Goal: Task Accomplishment & Management: Manage account settings

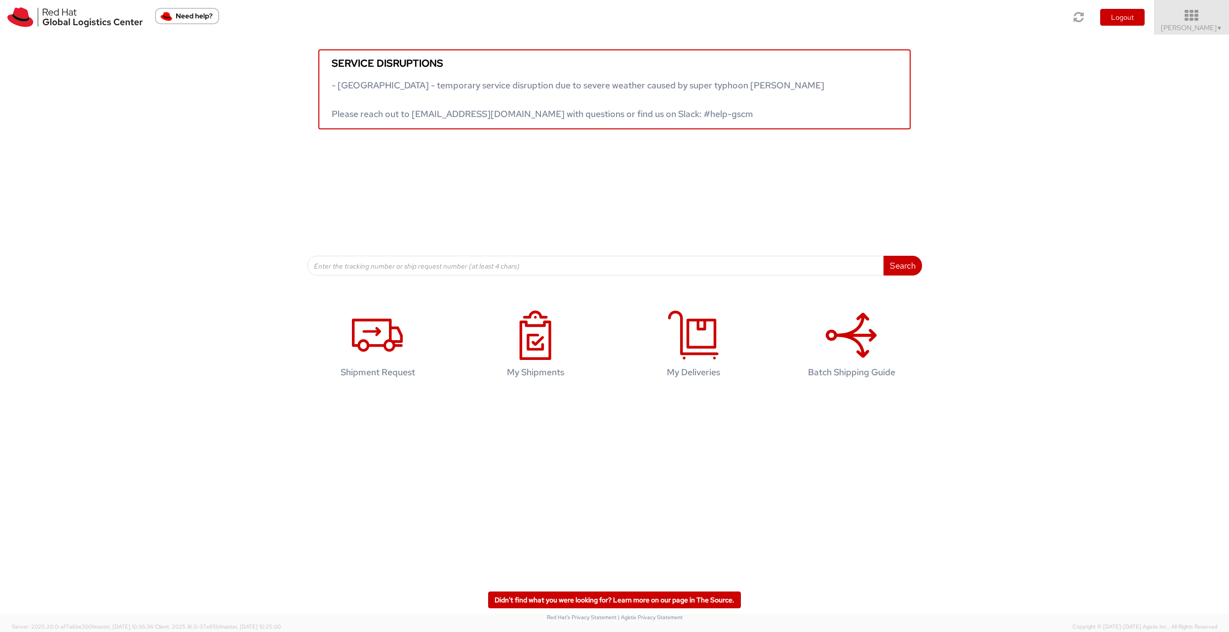
click at [1218, 27] on span "▼" at bounding box center [1219, 28] width 6 height 8
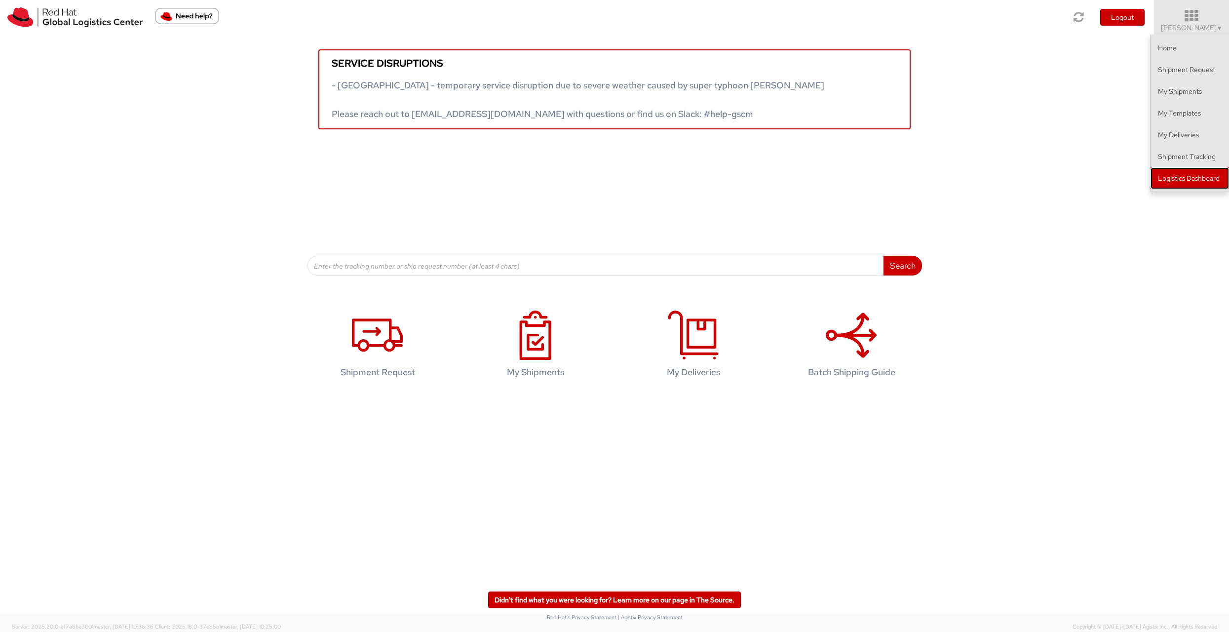
click at [1173, 181] on link "Logistics Dashboard" at bounding box center [1189, 178] width 78 height 22
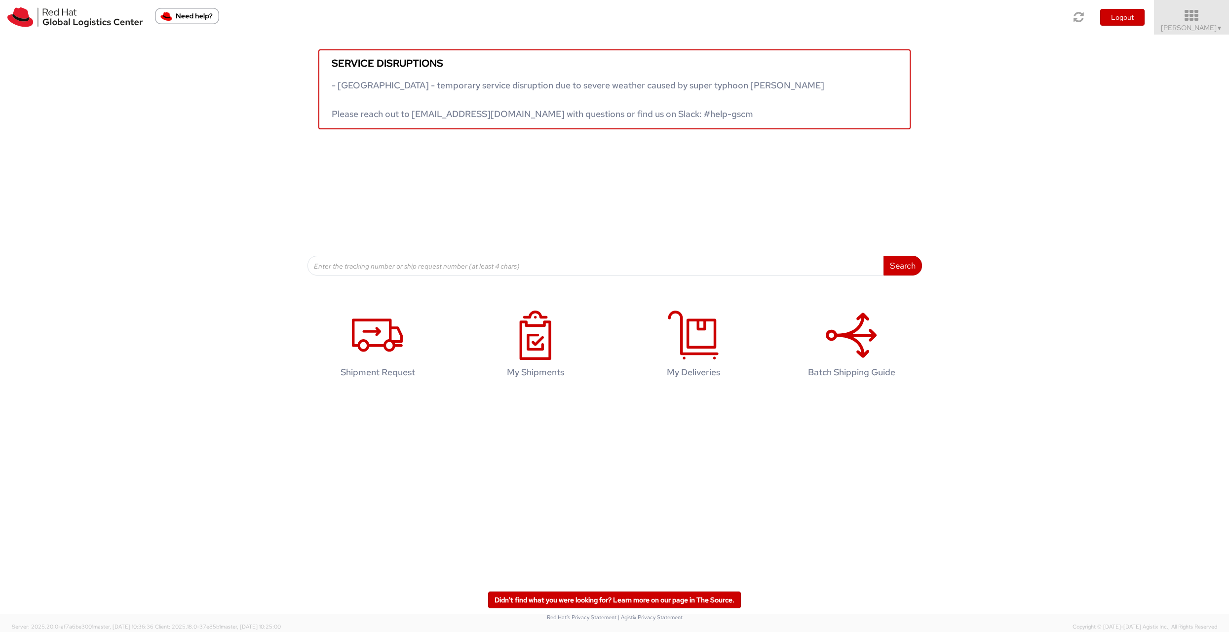
click at [1204, 23] on span "Diyana Kamal ▼" at bounding box center [1191, 27] width 62 height 9
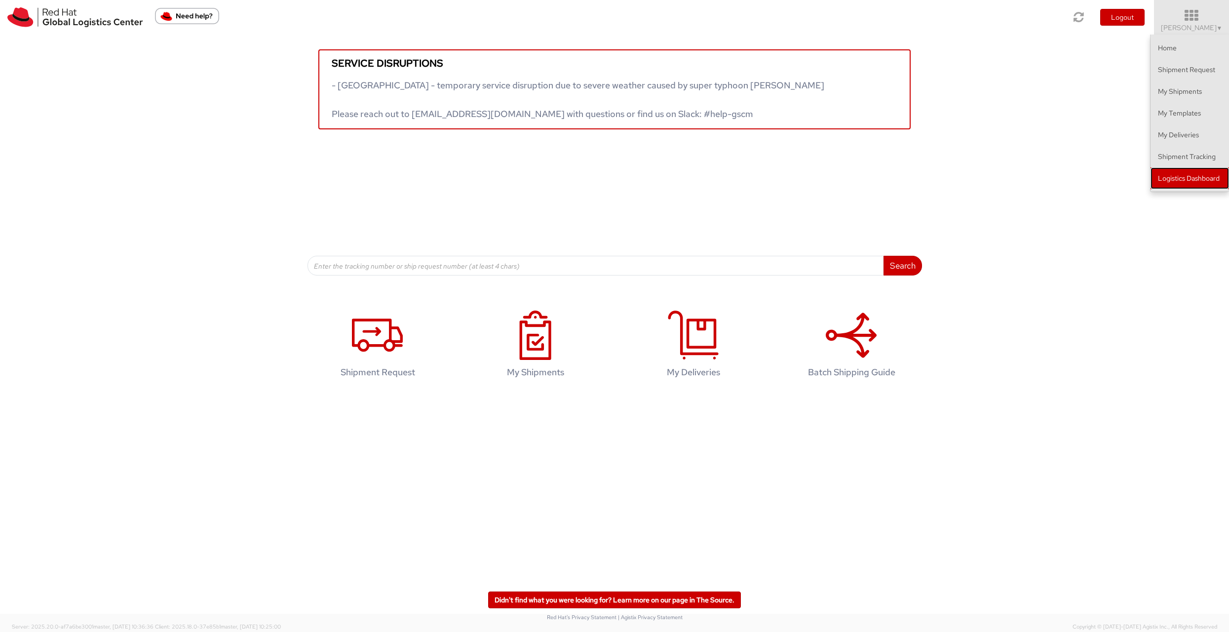
click at [1179, 183] on link "Logistics Dashboard" at bounding box center [1189, 178] width 78 height 22
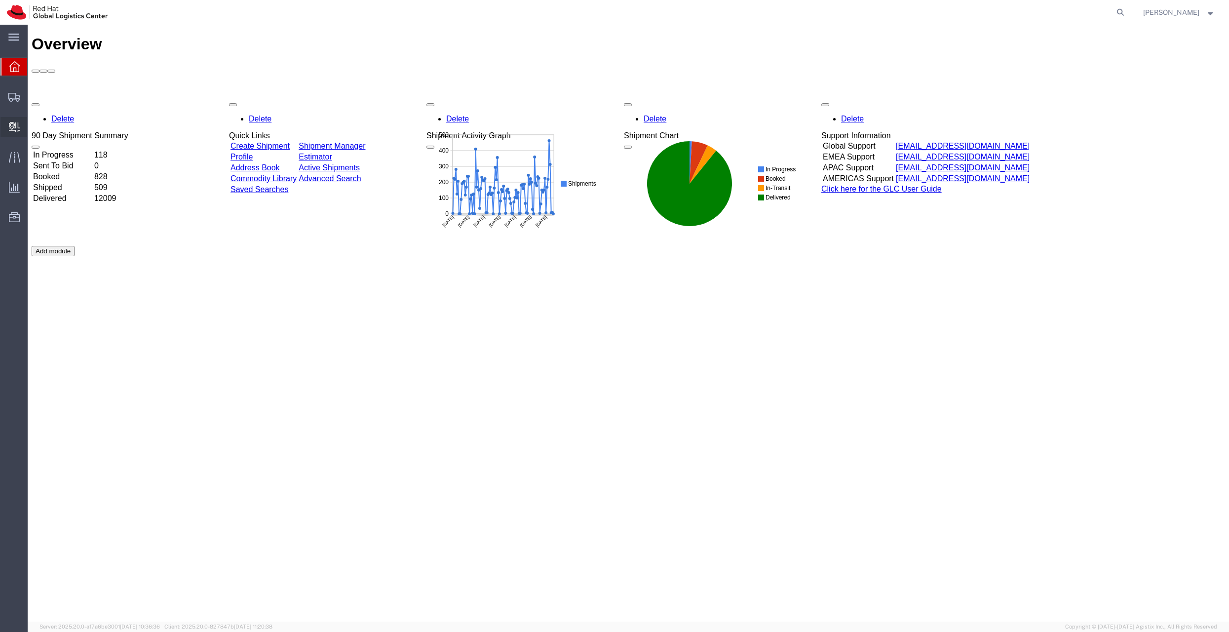
click at [0, 0] on span "Create Delivery" at bounding box center [0, 0] width 0 height 0
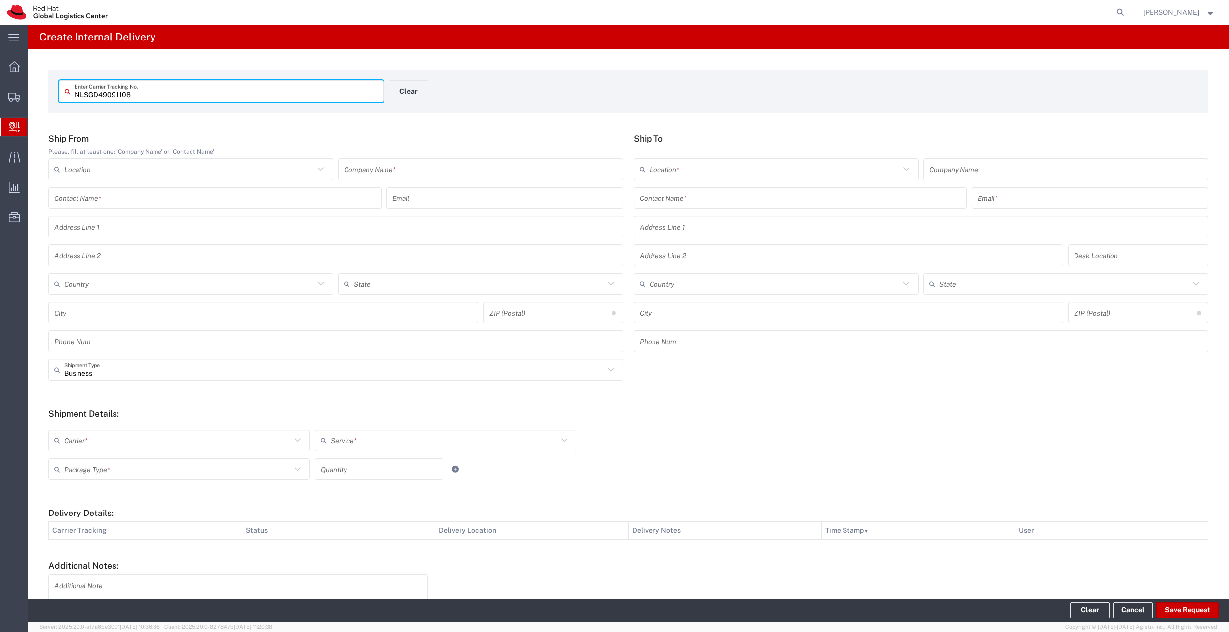
type input "NLSGD49091108"
click at [462, 172] on input "text" at bounding box center [480, 169] width 273 height 17
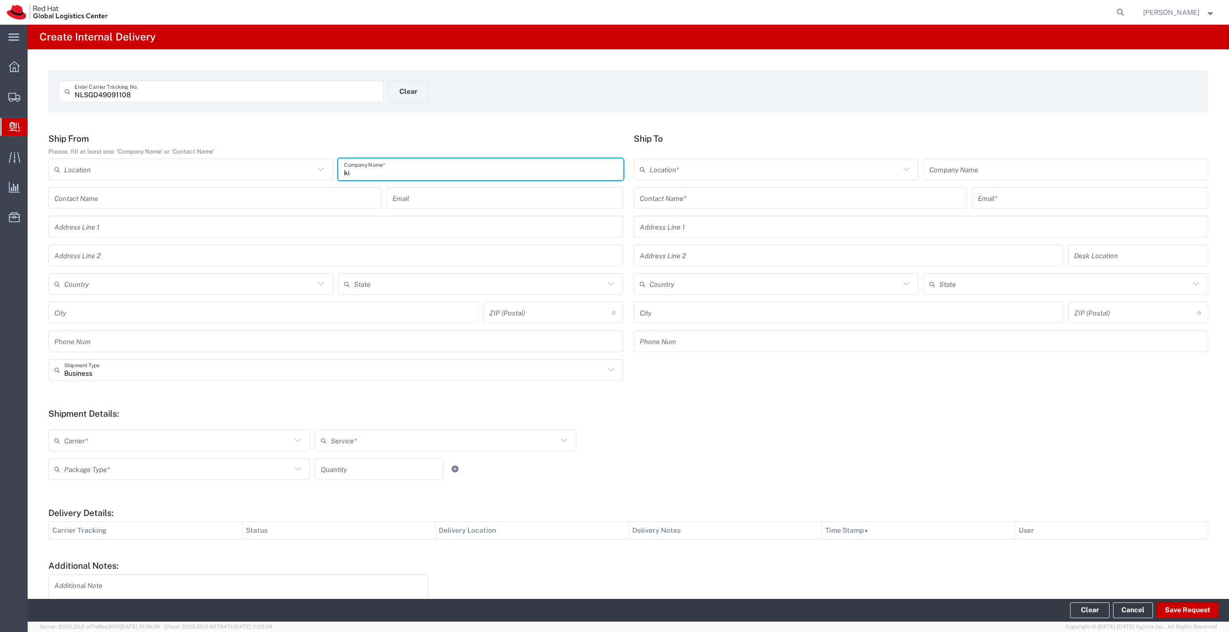
type input "k"
type input "[PERSON_NAME] [PERSON_NAME] [GEOGRAPHIC_DATA]"
click at [663, 204] on input "text" at bounding box center [799, 197] width 321 height 17
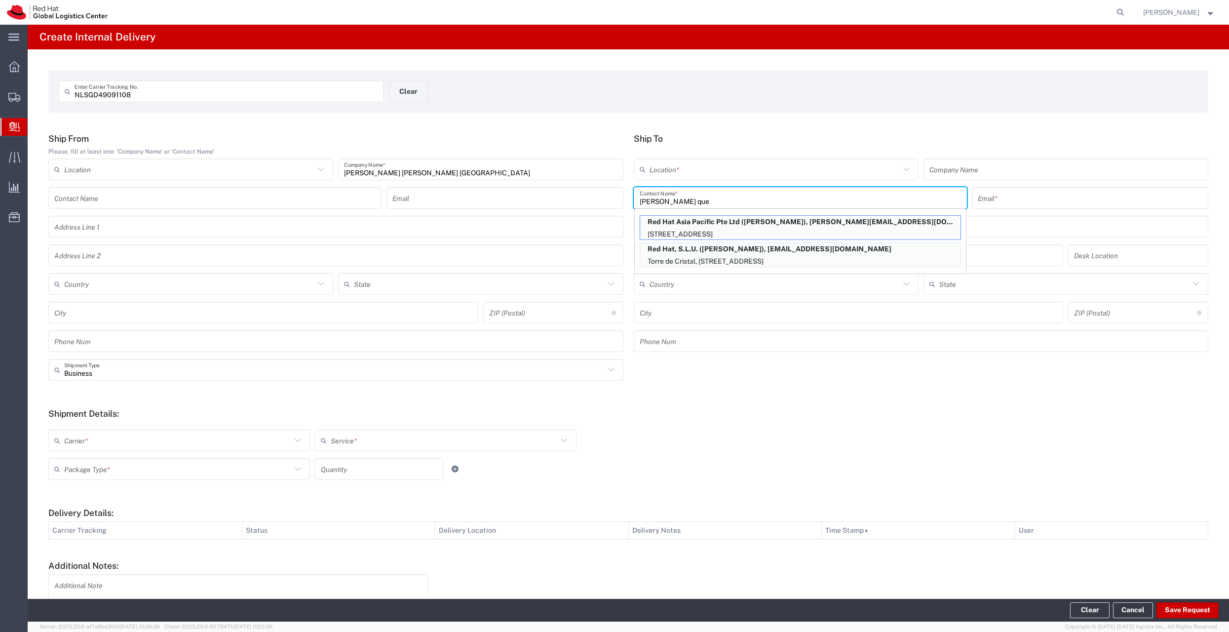
type input "[PERSON_NAME]"
type input "RH - [GEOGRAPHIC_DATA]"
type input "Red Hat Asia Pacific Pte Ltd"
type input "[PERSON_NAME]"
type input "[PERSON_NAME][EMAIL_ADDRESS][DOMAIN_NAME]"
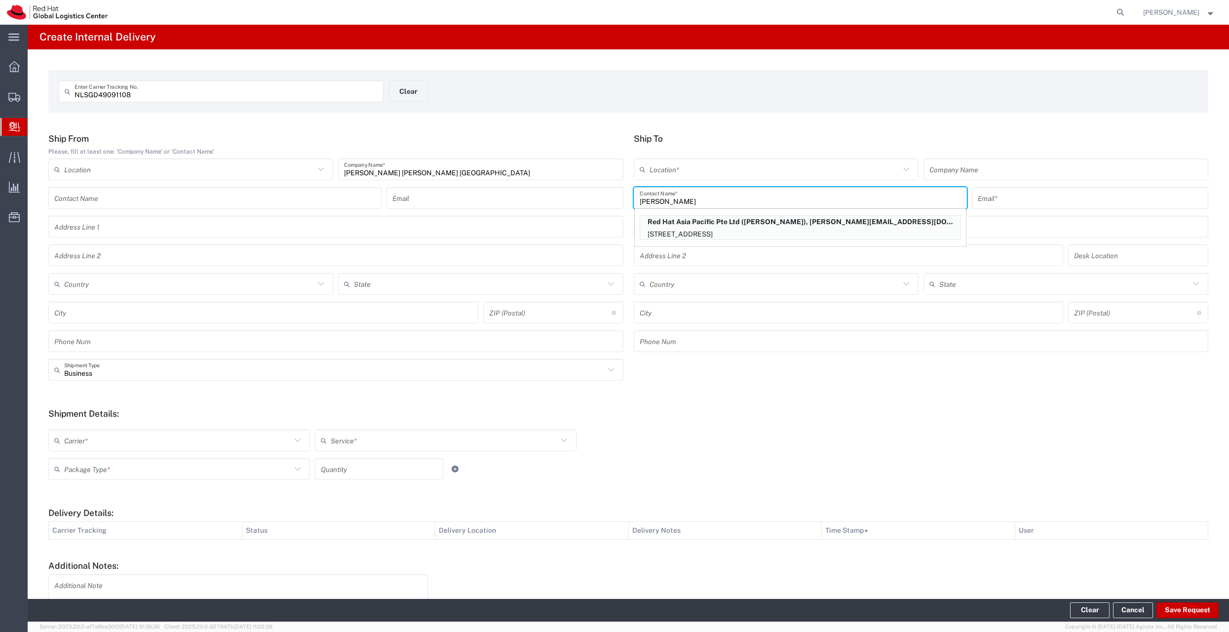
type input "[STREET_ADDRESS]"
type input "CapitaSpring"
type input "45N155"
type input "[GEOGRAPHIC_DATA]"
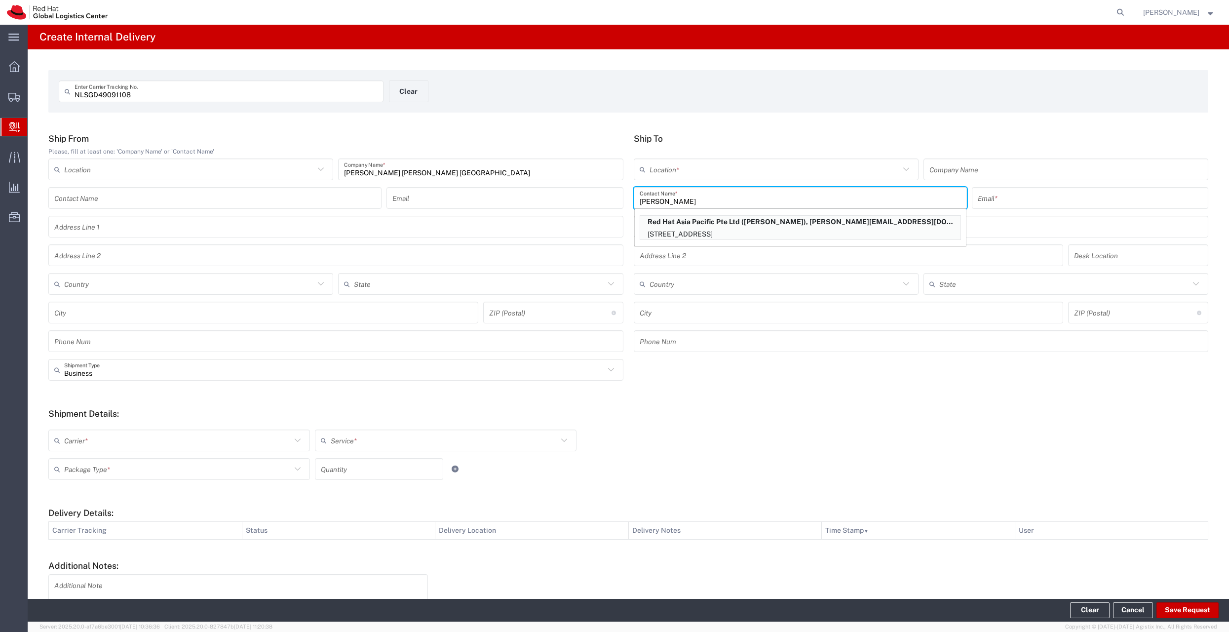
type input "048948"
type input "[PERSON_NAME]"
click at [323, 371] on input "text" at bounding box center [334, 369] width 540 height 17
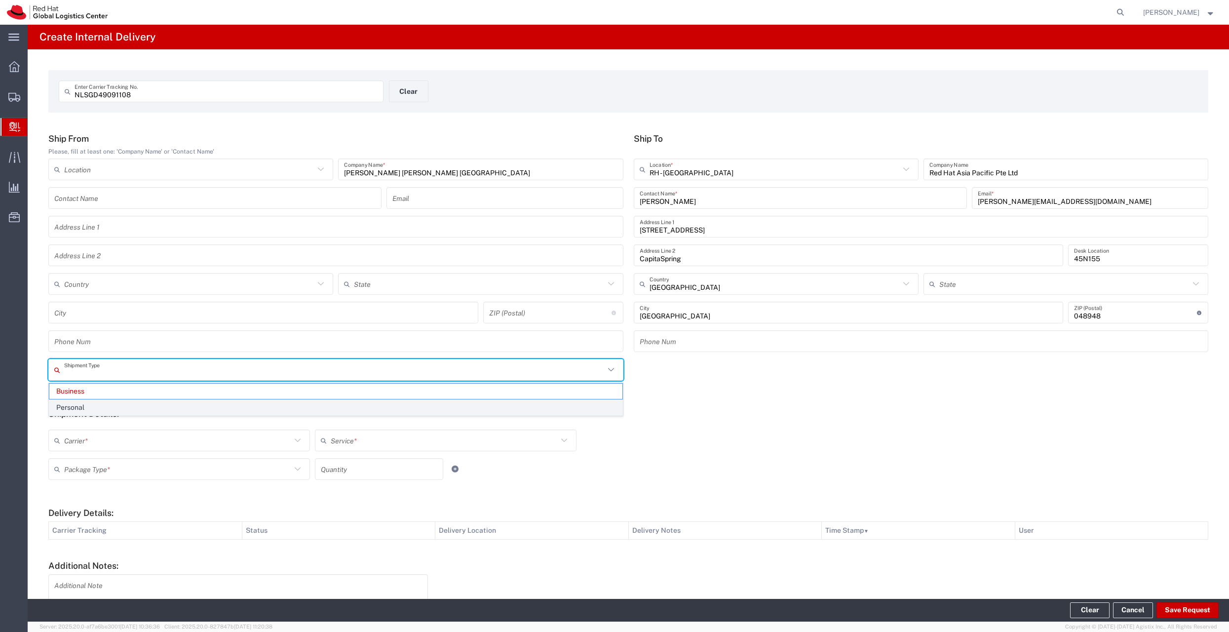
click at [283, 403] on span "Personal" at bounding box center [335, 407] width 573 height 15
type input "Personal"
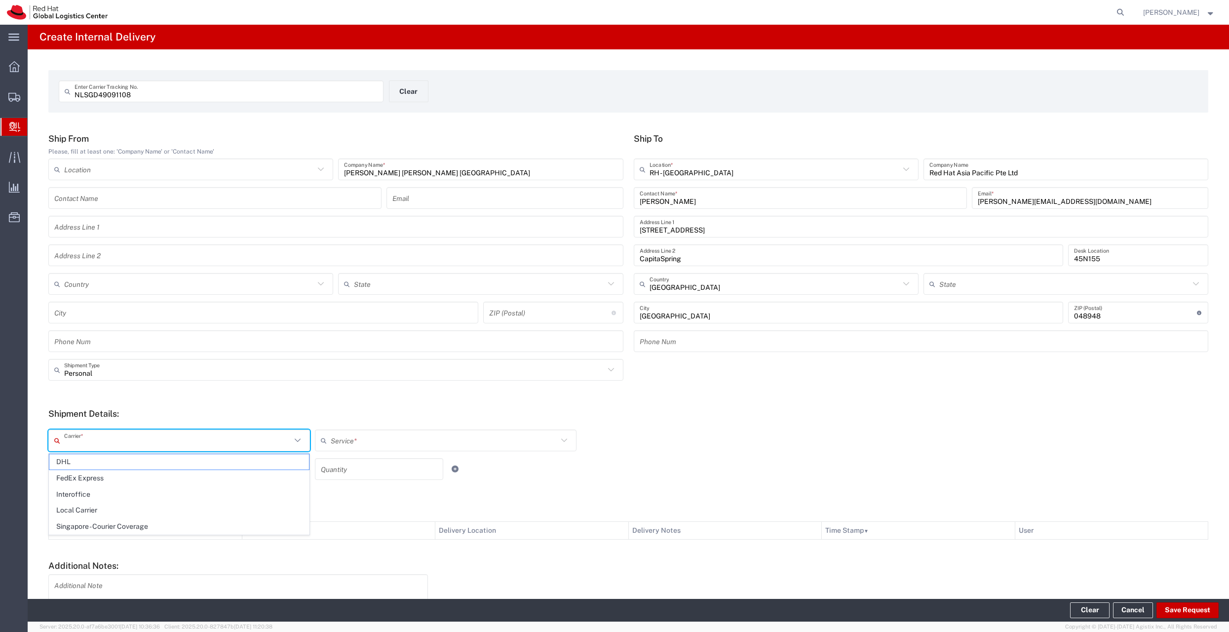
click at [236, 441] on input "text" at bounding box center [177, 440] width 227 height 17
click at [177, 511] on span "Local Carrier" at bounding box center [179, 509] width 260 height 15
type input "Local Carrier"
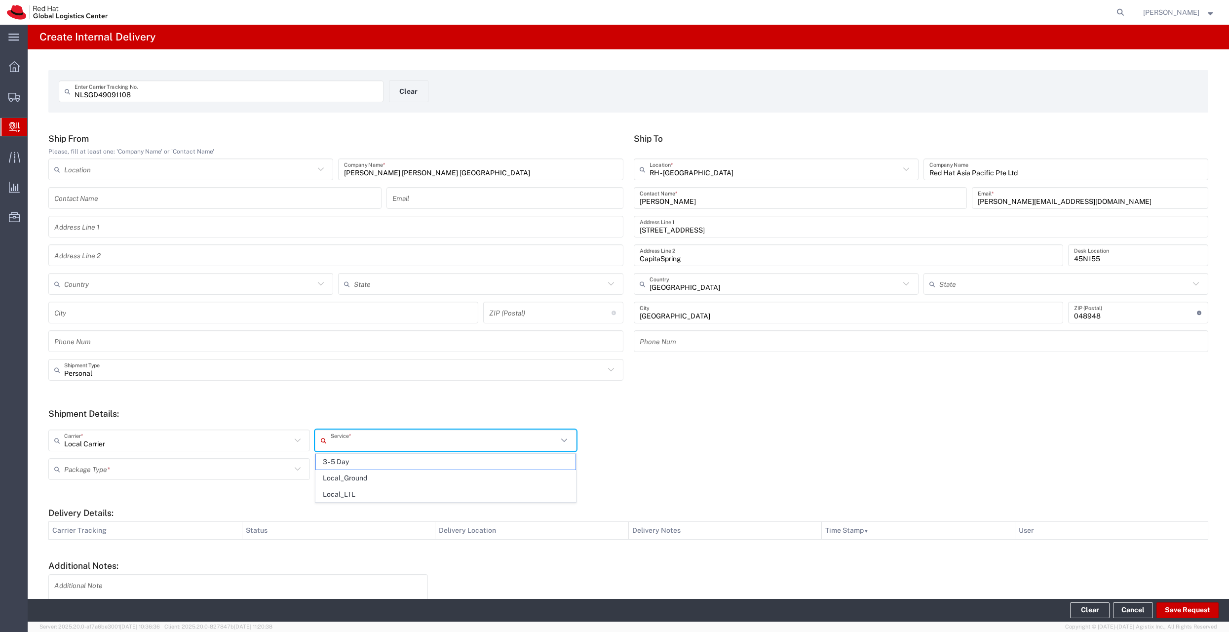
click at [343, 439] on input "text" at bounding box center [444, 440] width 227 height 17
click at [351, 479] on span "Local_Ground" at bounding box center [446, 477] width 260 height 15
type input "Local_Ground"
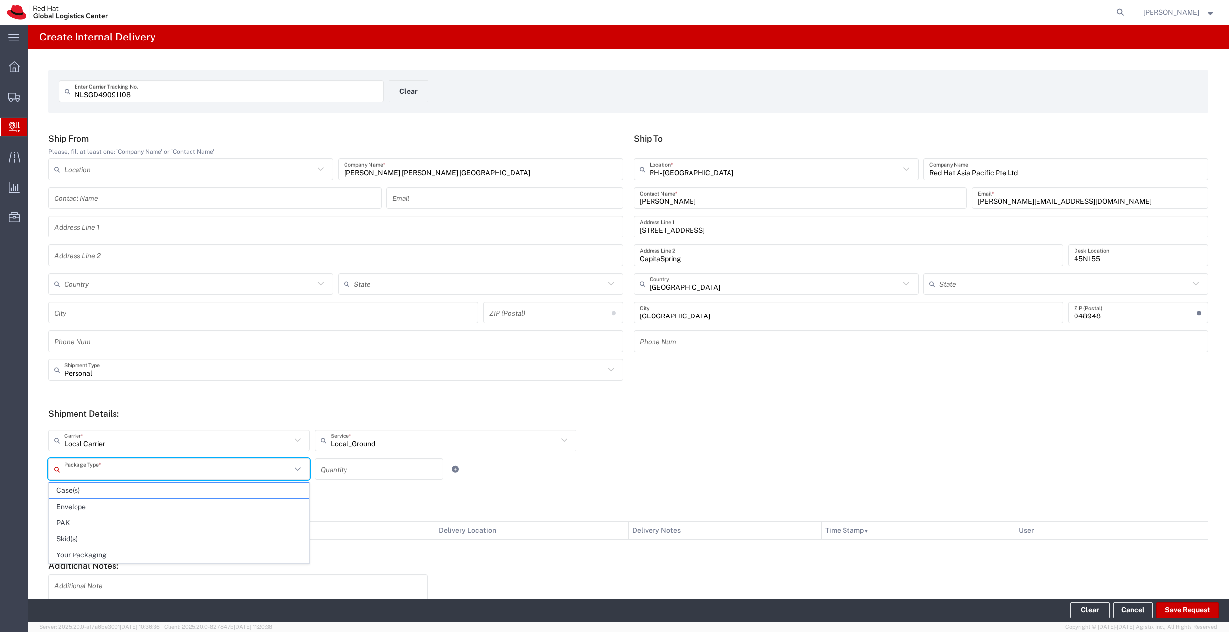
click at [268, 471] on input "text" at bounding box center [177, 468] width 227 height 17
click at [207, 549] on span "Your Packaging" at bounding box center [179, 554] width 260 height 15
type input "Your Packaging"
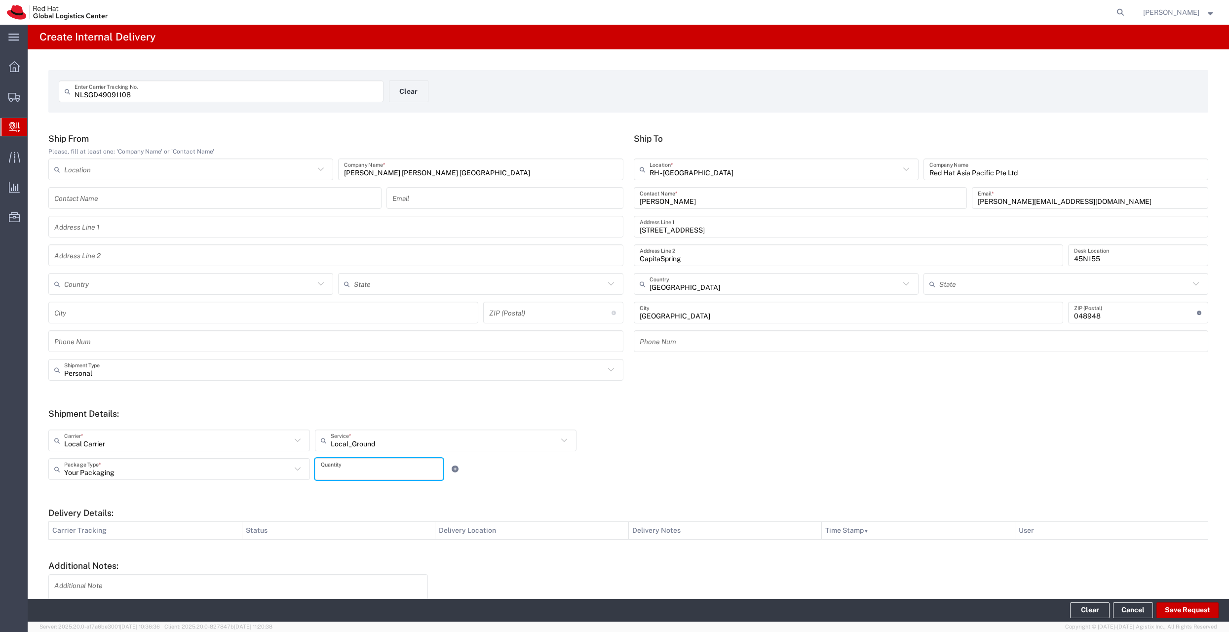
click at [335, 469] on input "number" at bounding box center [379, 468] width 116 height 17
type input "1"
type input "Your Packaging"
click at [213, 469] on input "Your Packaging" at bounding box center [177, 468] width 227 height 17
click at [410, 494] on form "Ship From Please, fill at least one: 'Company Name' or 'Contact Name' Location …" at bounding box center [627, 393] width 1159 height 520
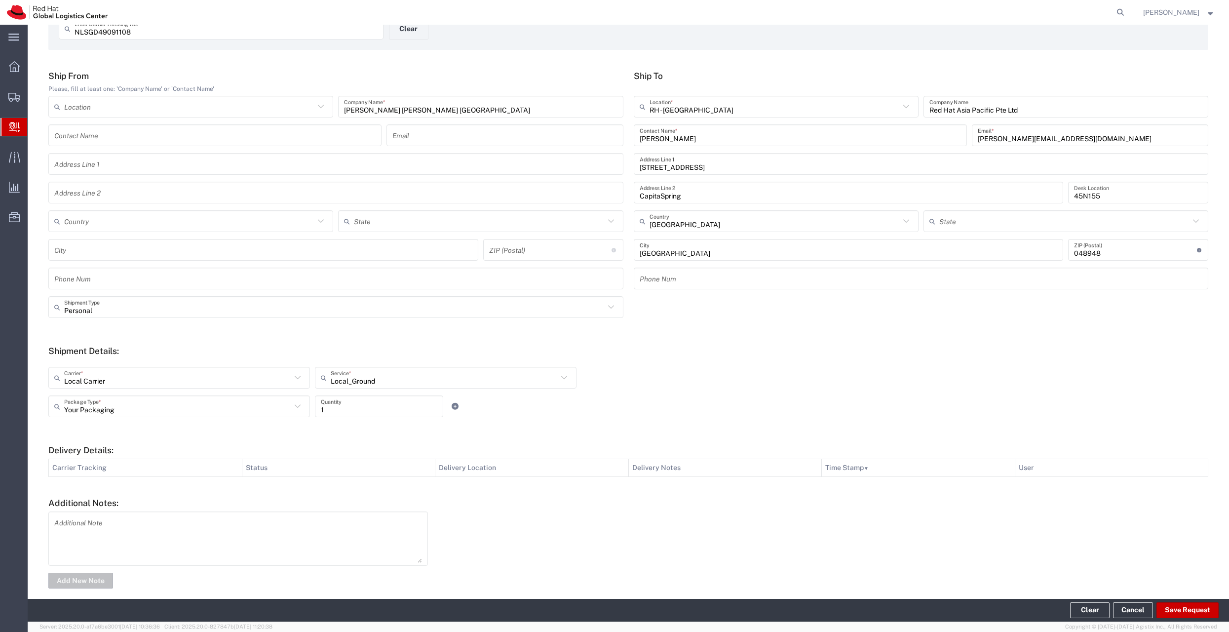
scroll to position [75, 0]
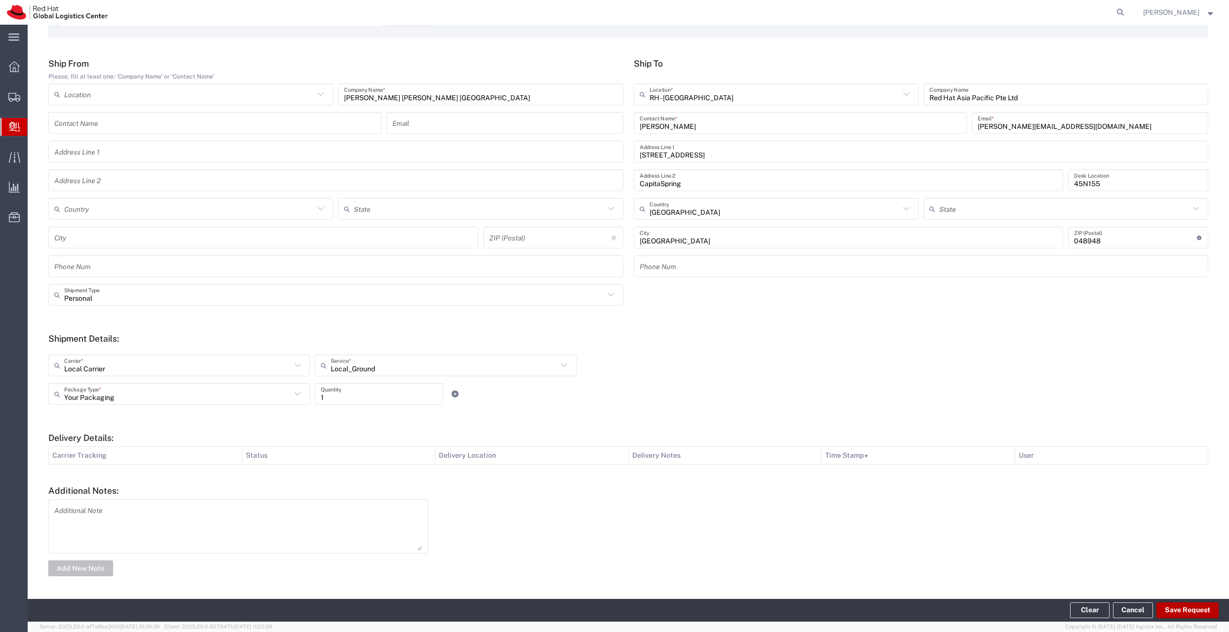
click at [1183, 609] on button "Save Request" at bounding box center [1187, 610] width 62 height 16
type input "Personal"
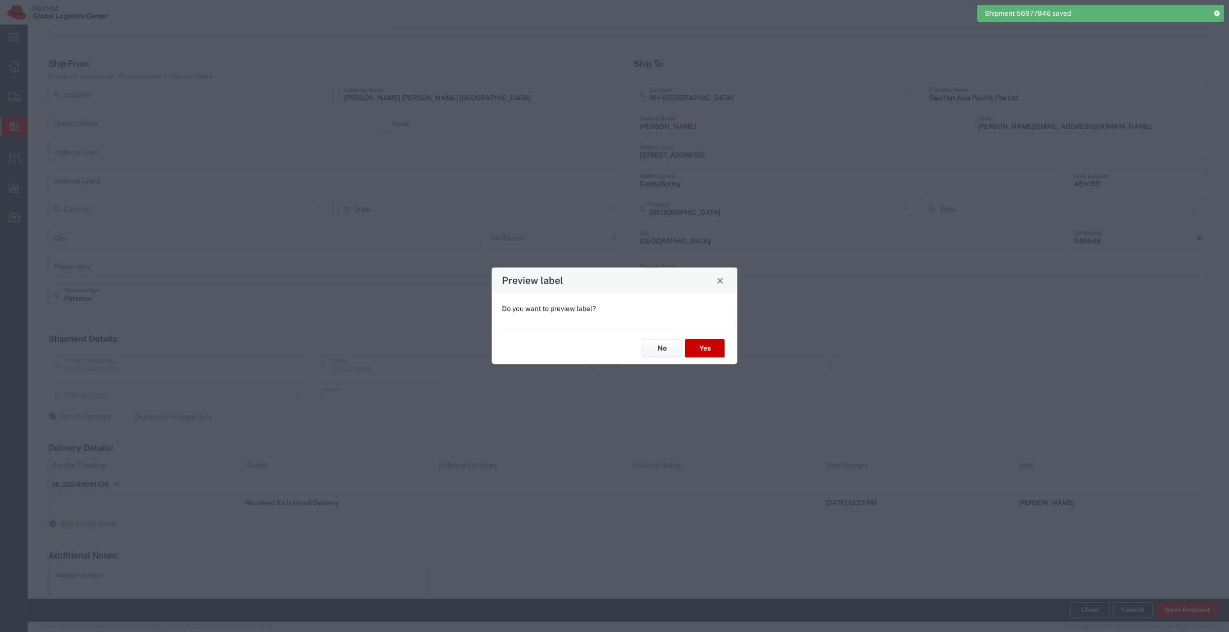
type input "Your Packaging"
type input "Local_Ground"
click at [671, 351] on button "No" at bounding box center [661, 348] width 39 height 18
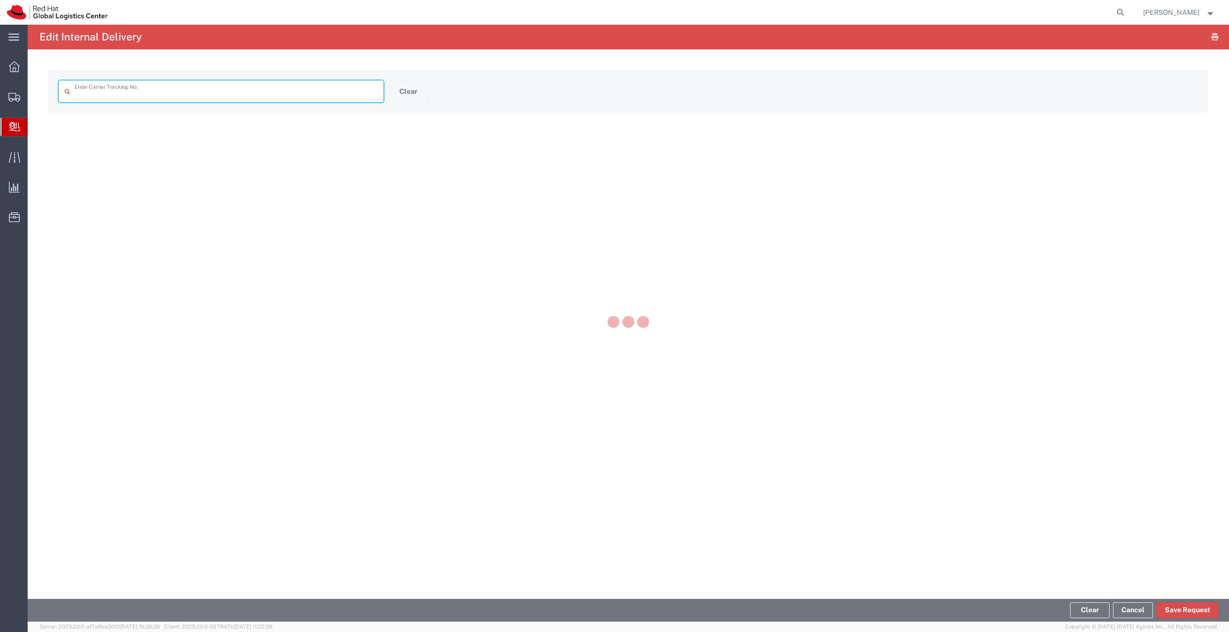
type input "NLSGD49091108"
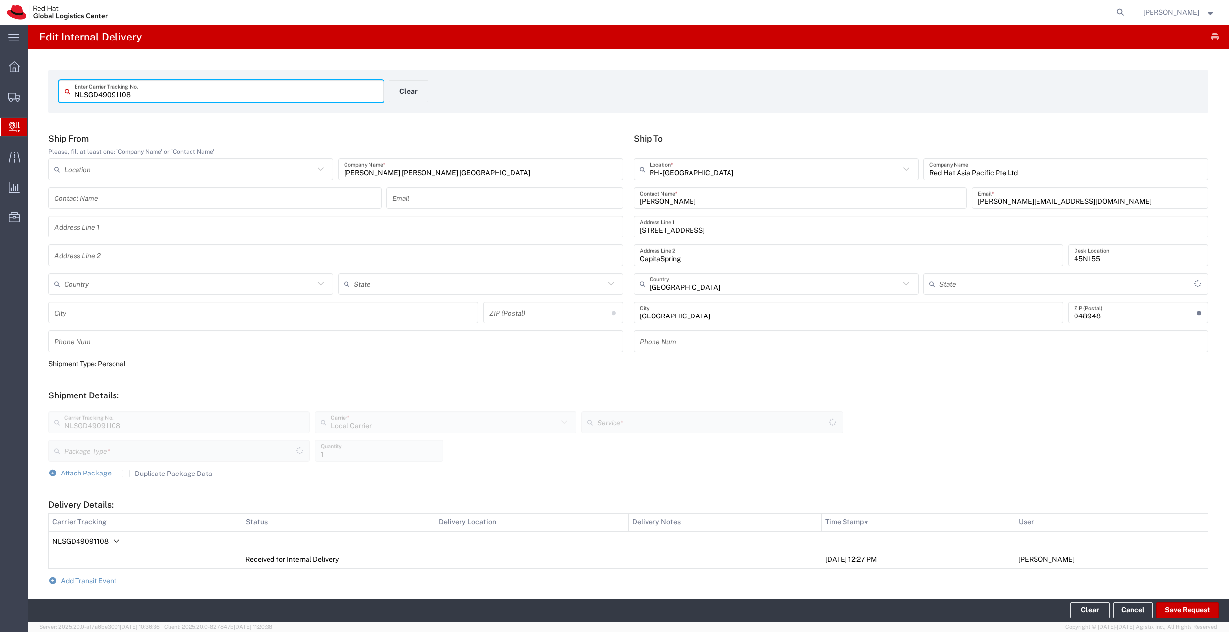
type input "Your Packaging"
type input "Local_Ground"
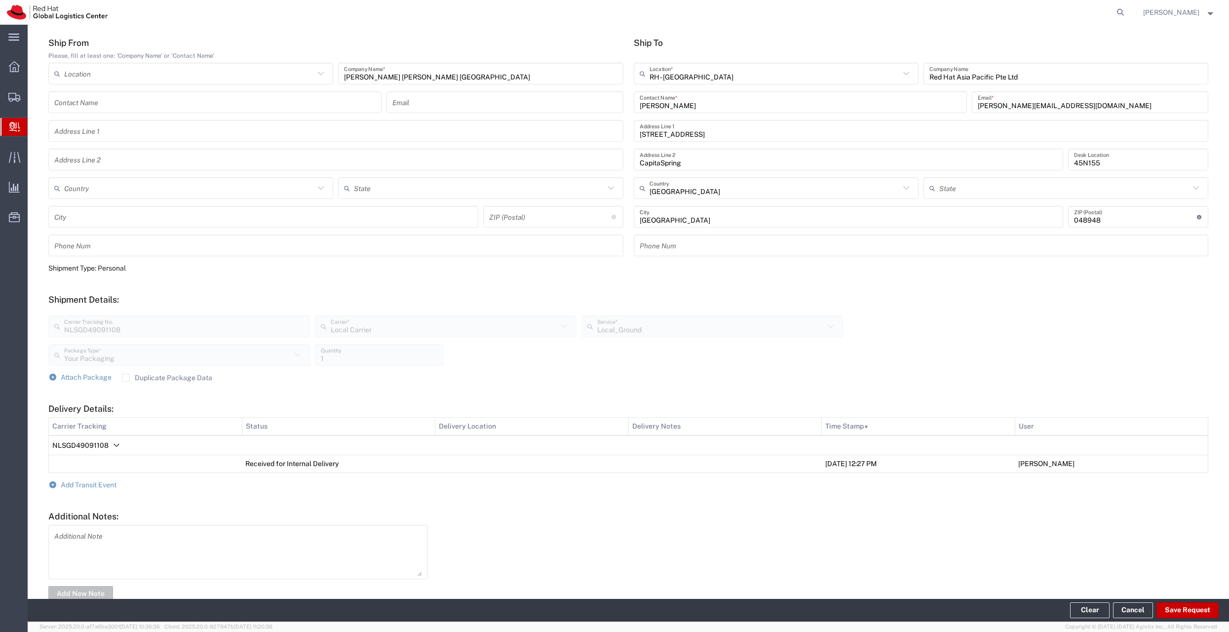
scroll to position [121, 0]
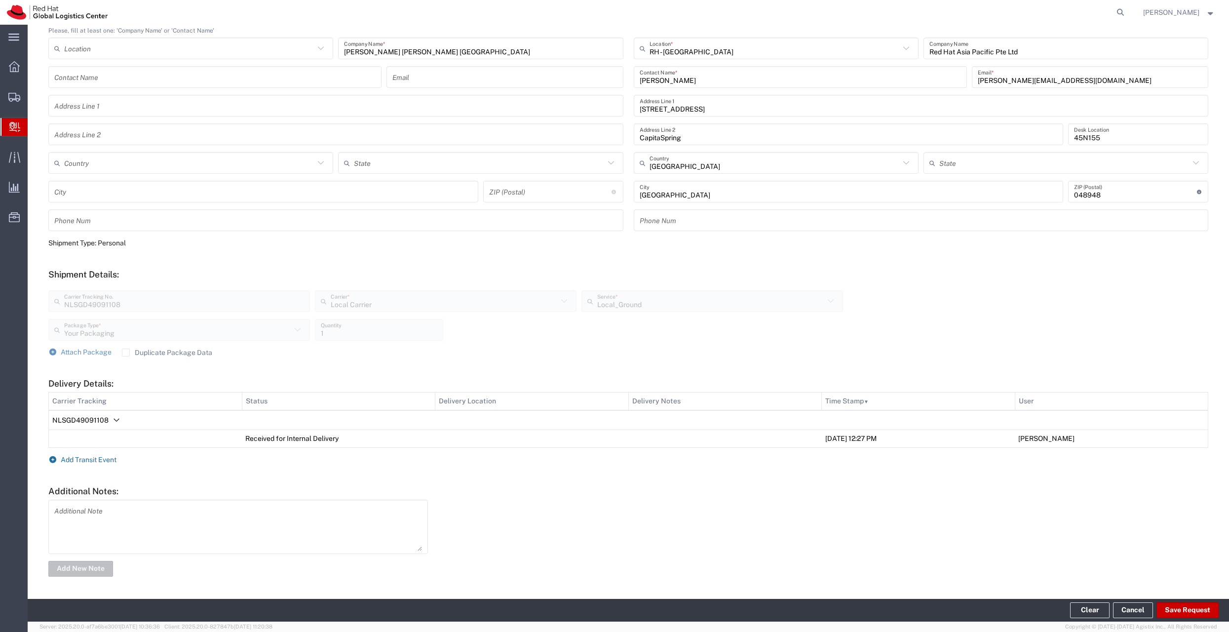
click at [96, 459] on span "Add Transit Event" at bounding box center [89, 459] width 56 height 8
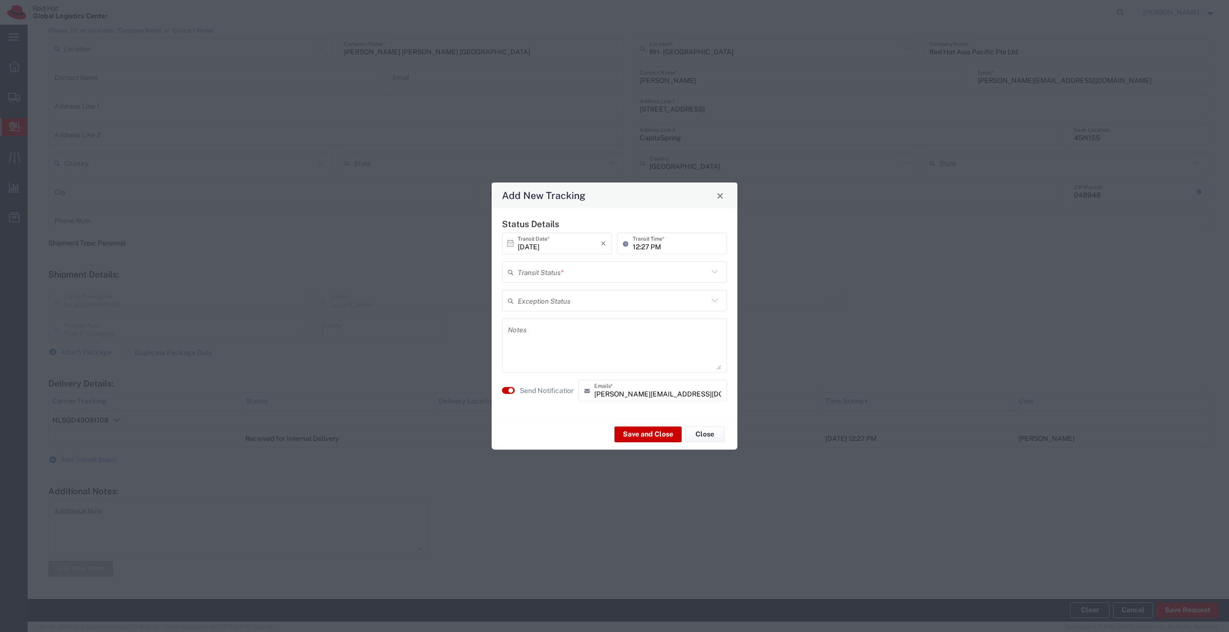
click at [563, 347] on textarea at bounding box center [614, 345] width 213 height 48
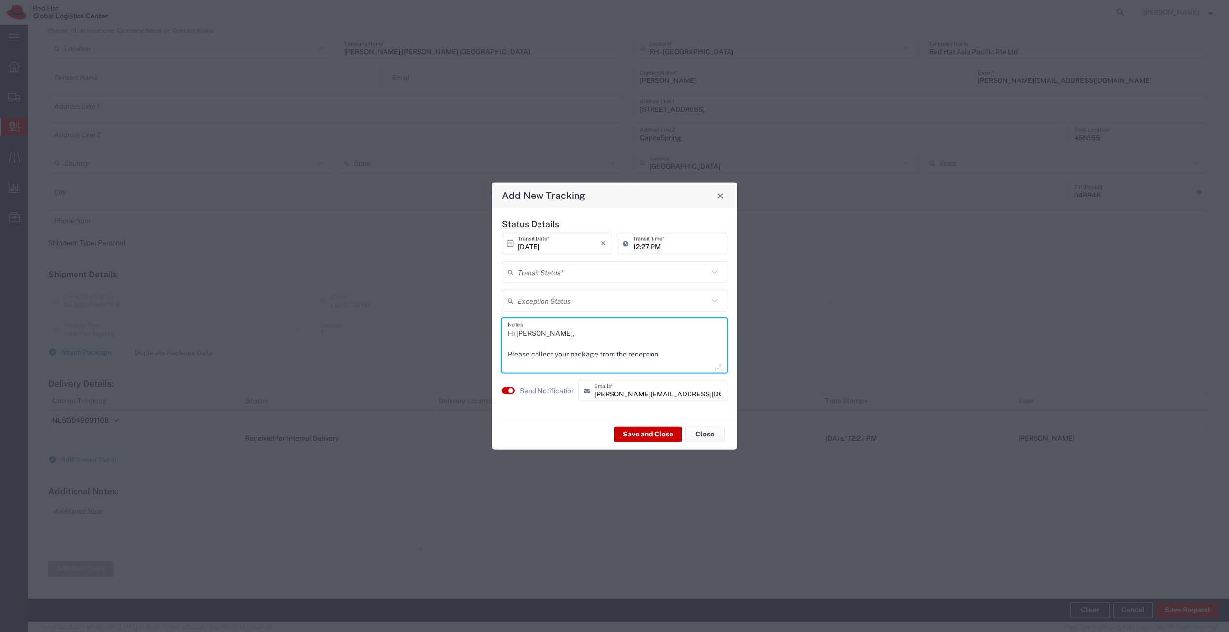
click at [508, 352] on textarea "Hi [PERSON_NAME], Please collect your package from the reception" at bounding box center [614, 345] width 213 height 48
drag, startPoint x: 682, startPoint y: 353, endPoint x: 532, endPoint y: 358, distance: 150.5
click at [532, 358] on textarea "Hi [PERSON_NAME], As the Please collect your package from the reception" at bounding box center [614, 345] width 213 height 48
type textarea "Hi [PERSON_NAME], As the package is quite large, kindly collect it from the rec…"
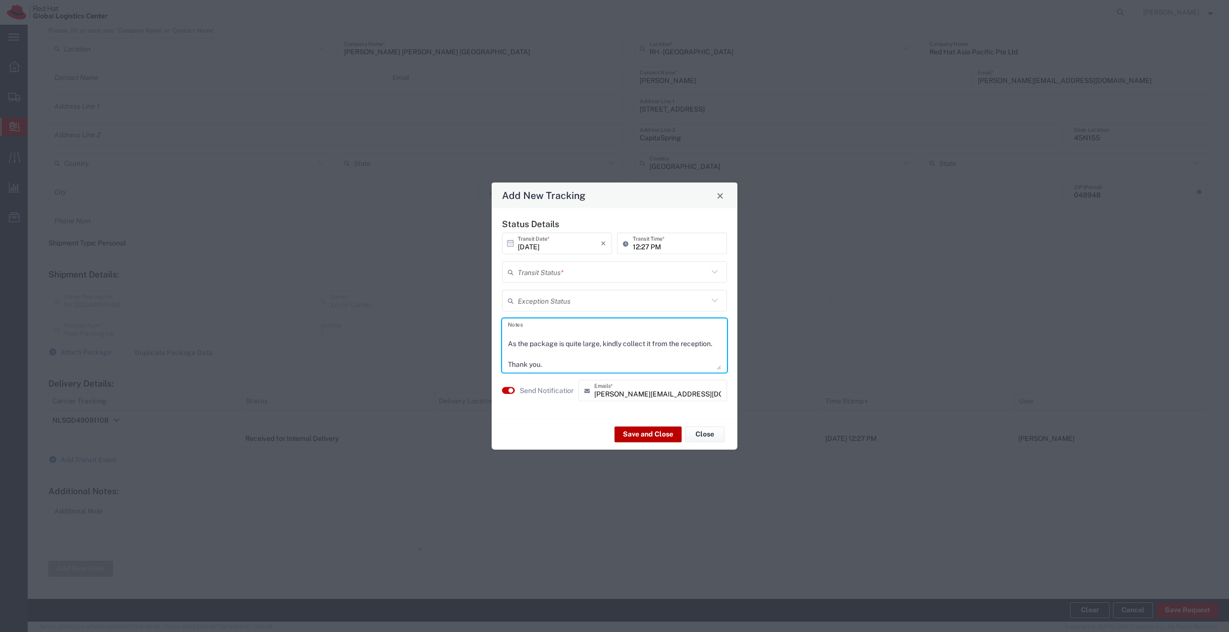
click at [657, 433] on button "Save and Close" at bounding box center [647, 434] width 67 height 16
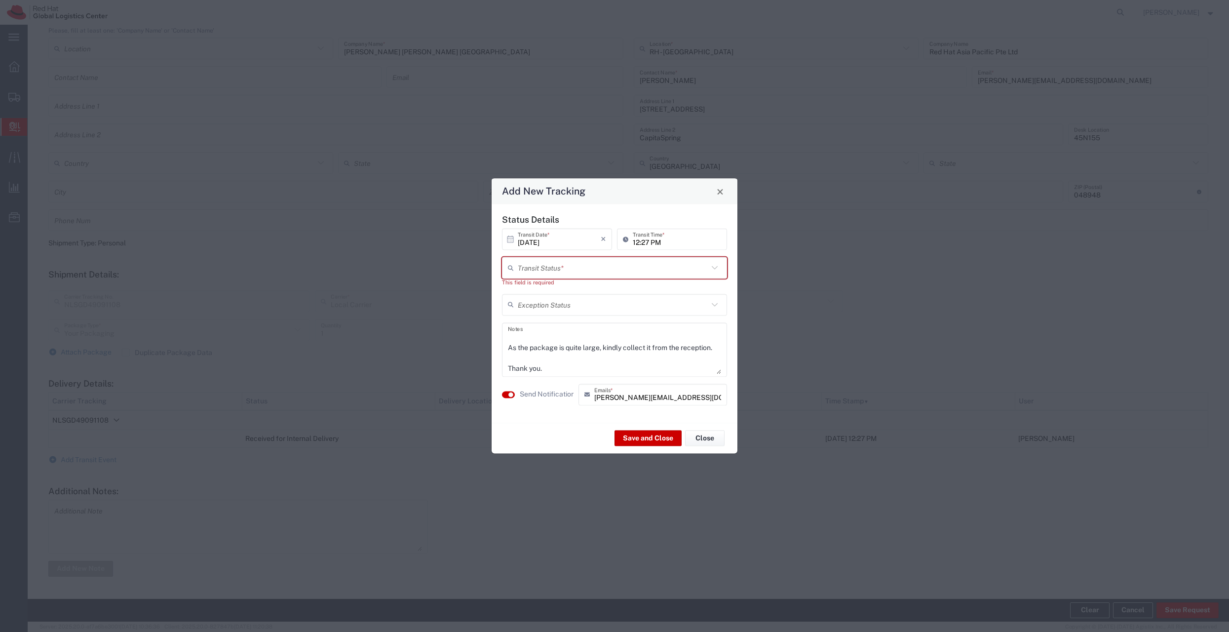
click at [574, 270] on input "text" at bounding box center [613, 267] width 190 height 17
click at [559, 333] on span "Shipment On-Hold" at bounding box center [614, 337] width 223 height 15
type input "Shipment On-Hold"
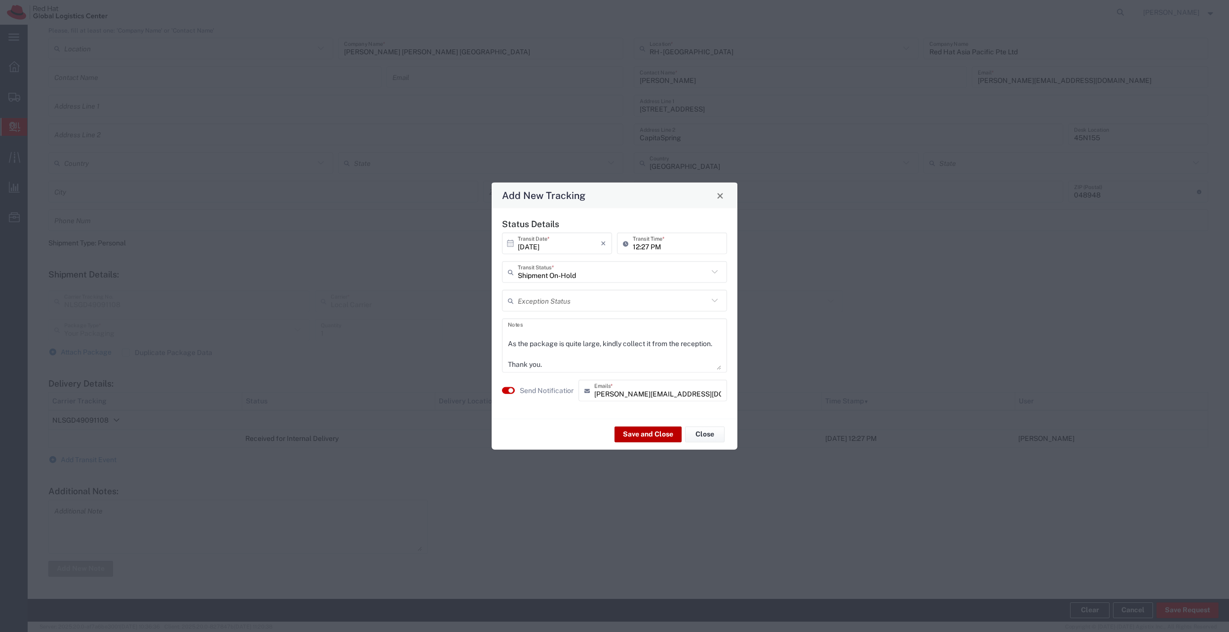
click at [650, 435] on button "Save and Close" at bounding box center [647, 434] width 67 height 16
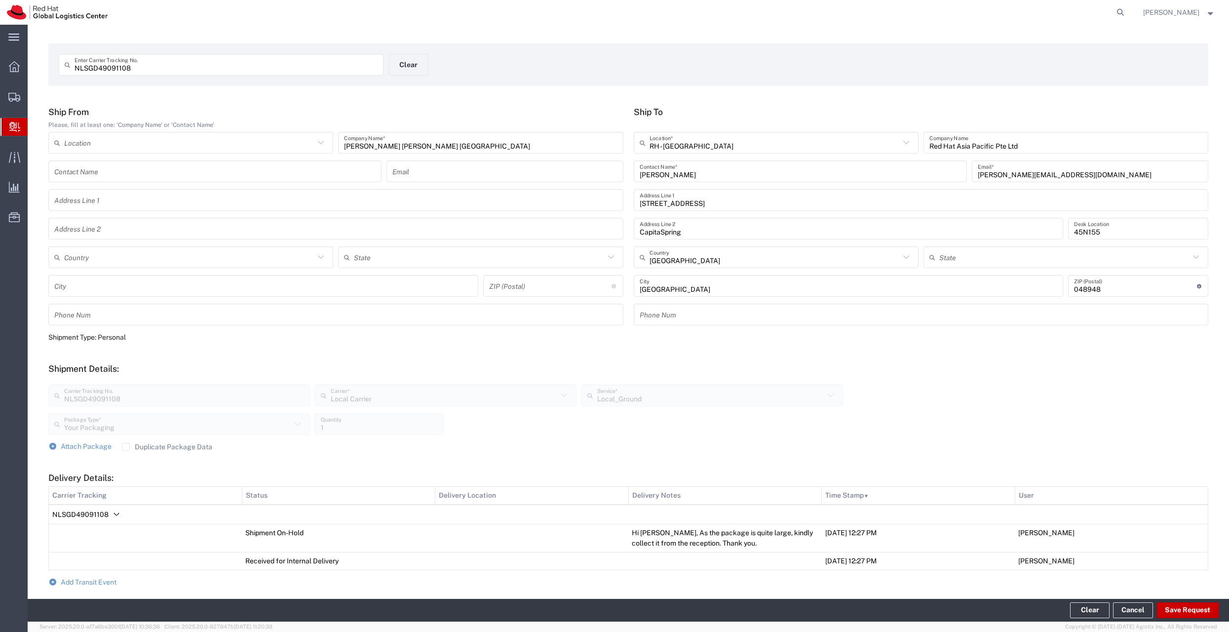
scroll to position [0, 0]
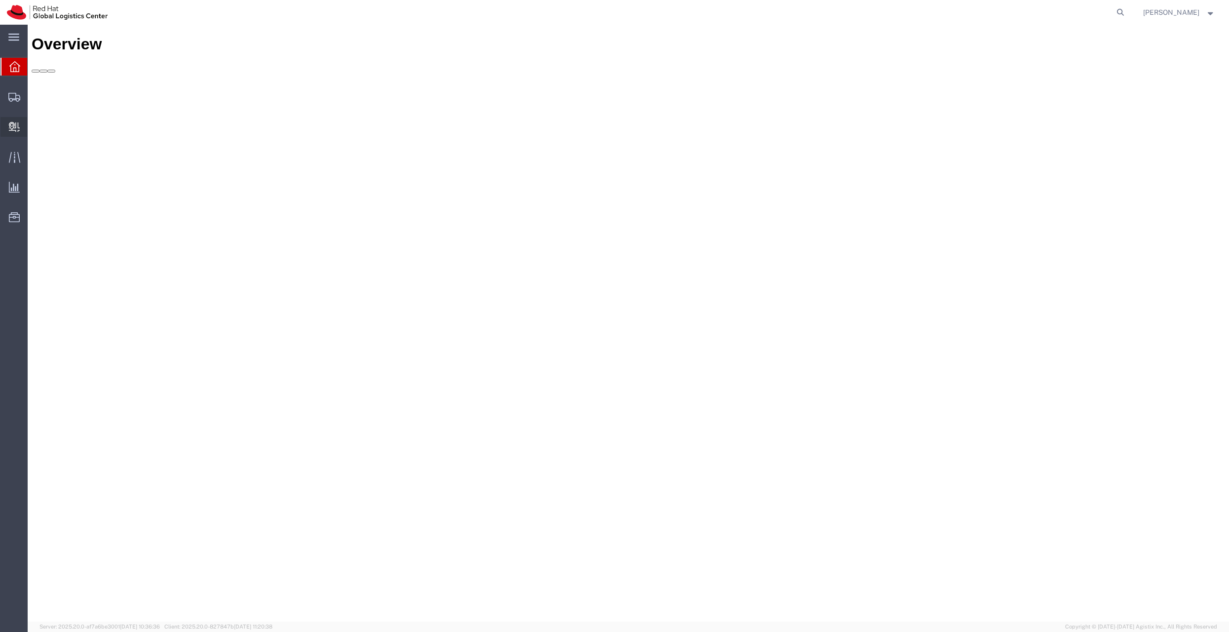
click at [34, 126] on span "Internal Delivery" at bounding box center [30, 127] width 7 height 20
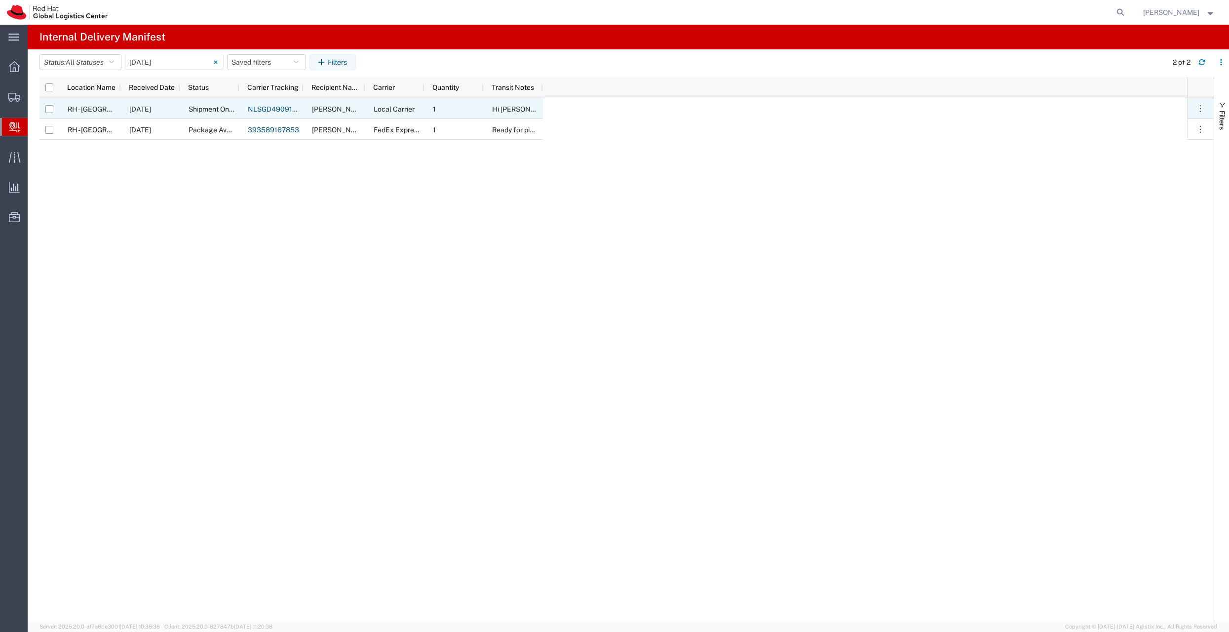
click at [89, 110] on span "RH - [GEOGRAPHIC_DATA]" at bounding box center [110, 109] width 84 height 8
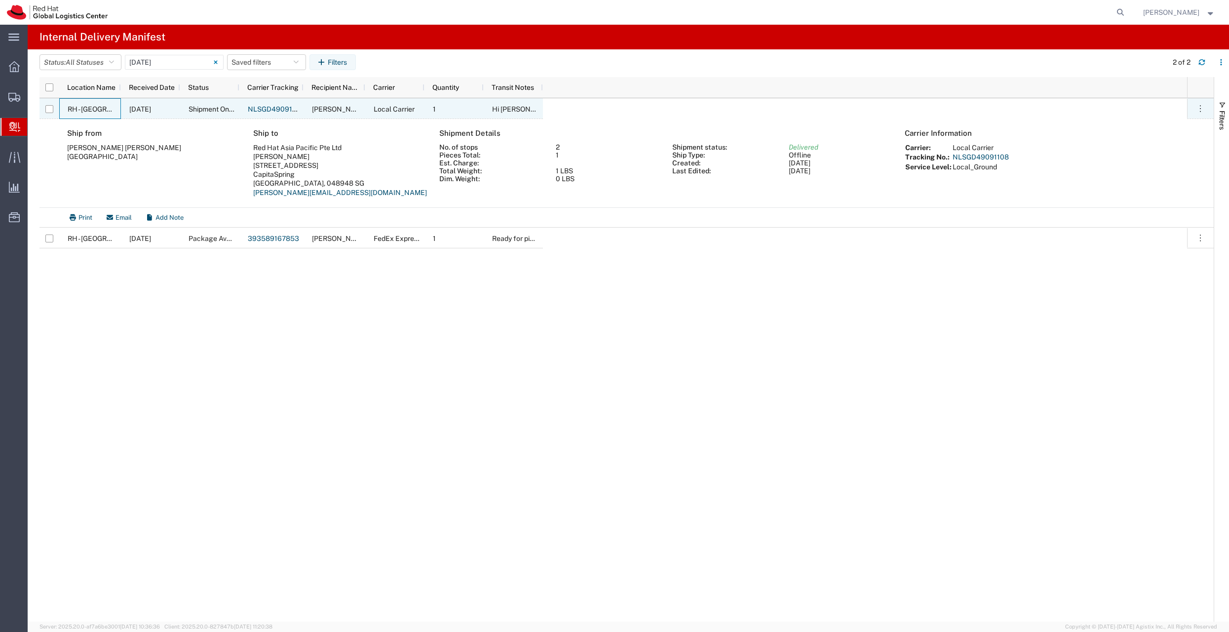
click at [189, 106] on span "Shipment On-Hold" at bounding box center [217, 109] width 58 height 8
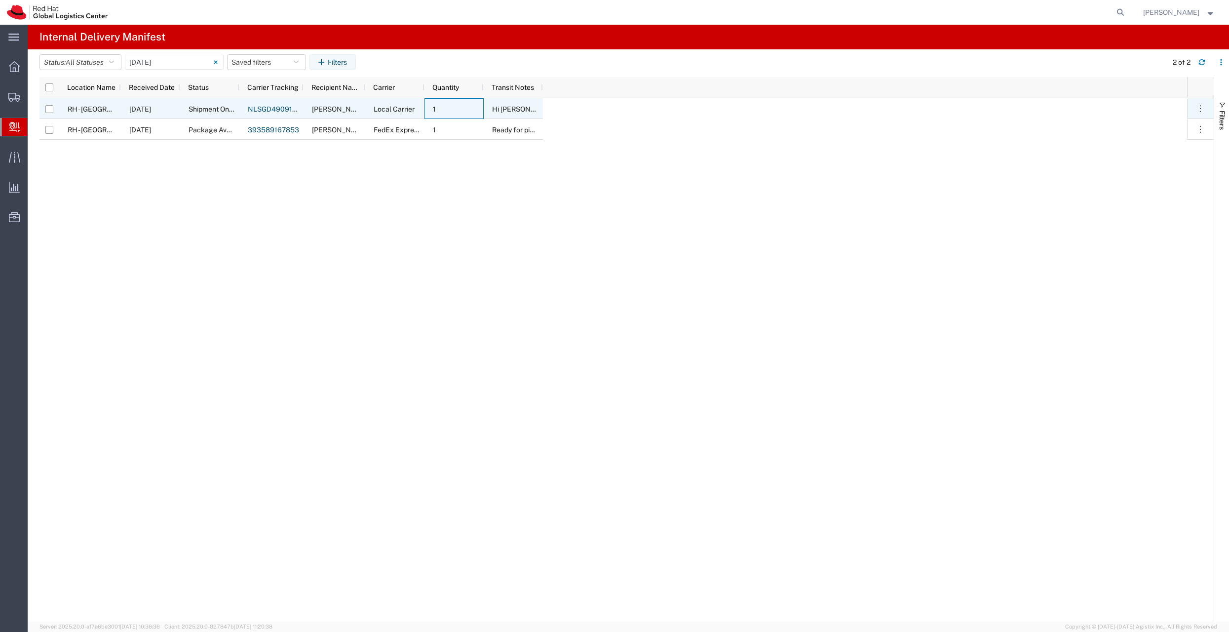
click at [433, 104] on div "1" at bounding box center [453, 108] width 59 height 21
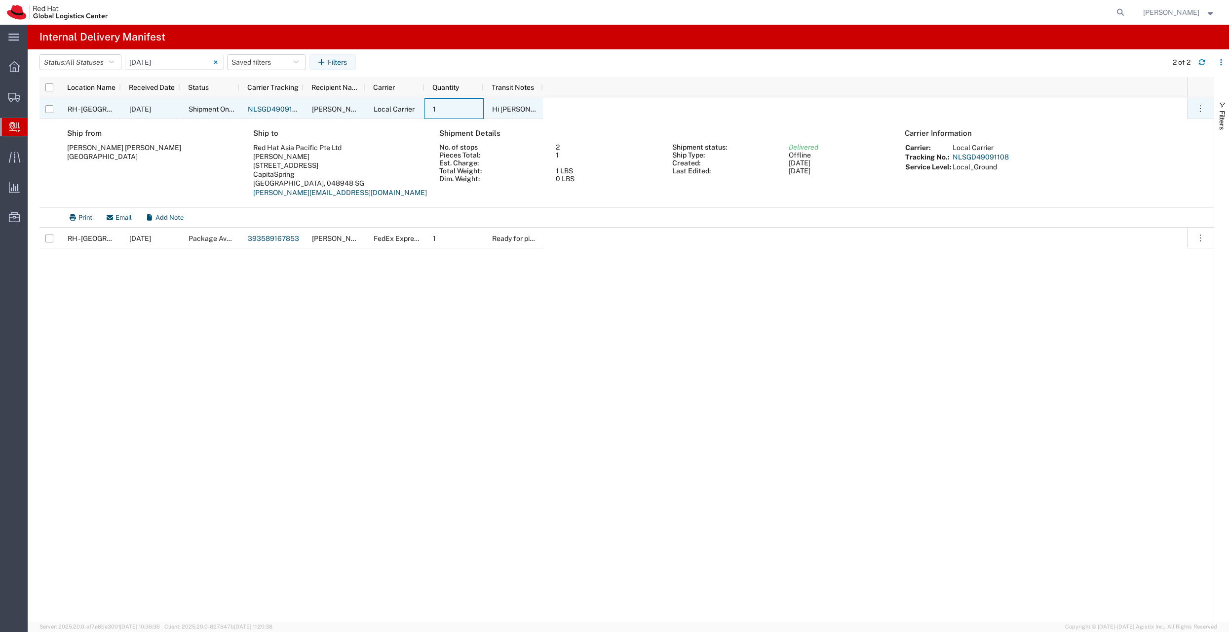
drag, startPoint x: 122, startPoint y: 110, endPoint x: 128, endPoint y: 110, distance: 5.9
click at [122, 110] on div "[DATE]" at bounding box center [150, 108] width 59 height 21
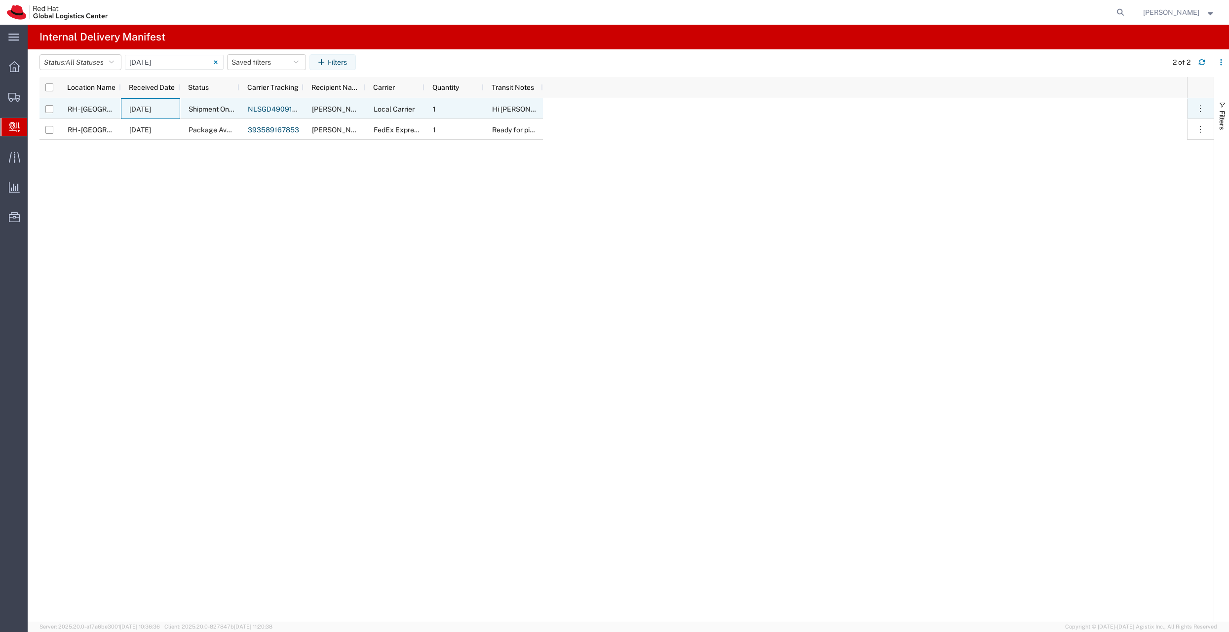
click at [263, 110] on link "NLSGD49091108" at bounding box center [276, 109] width 56 height 8
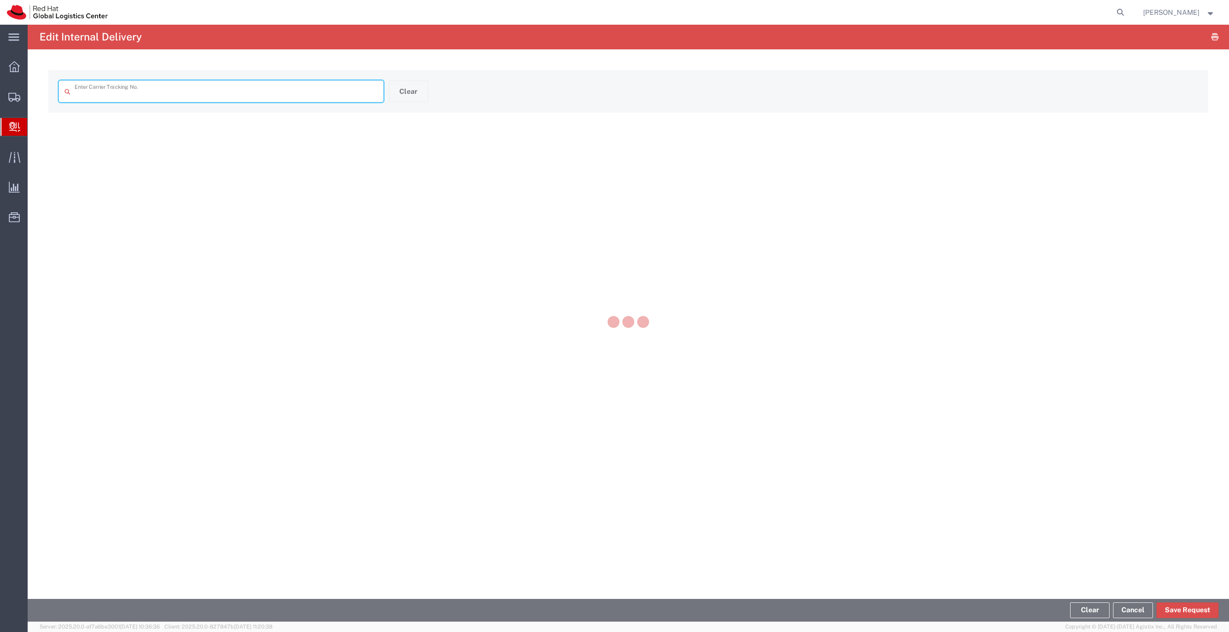
type input "NLSGD49091108"
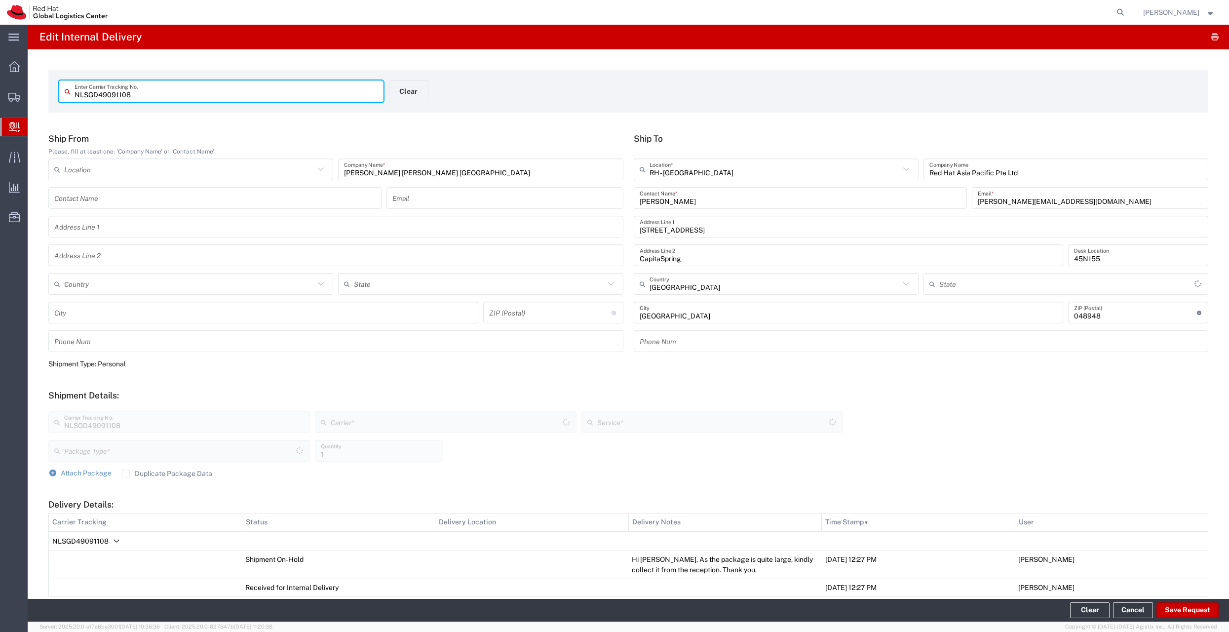
type input "Your Packaging"
type input "Local_Ground"
type input "Local Carrier"
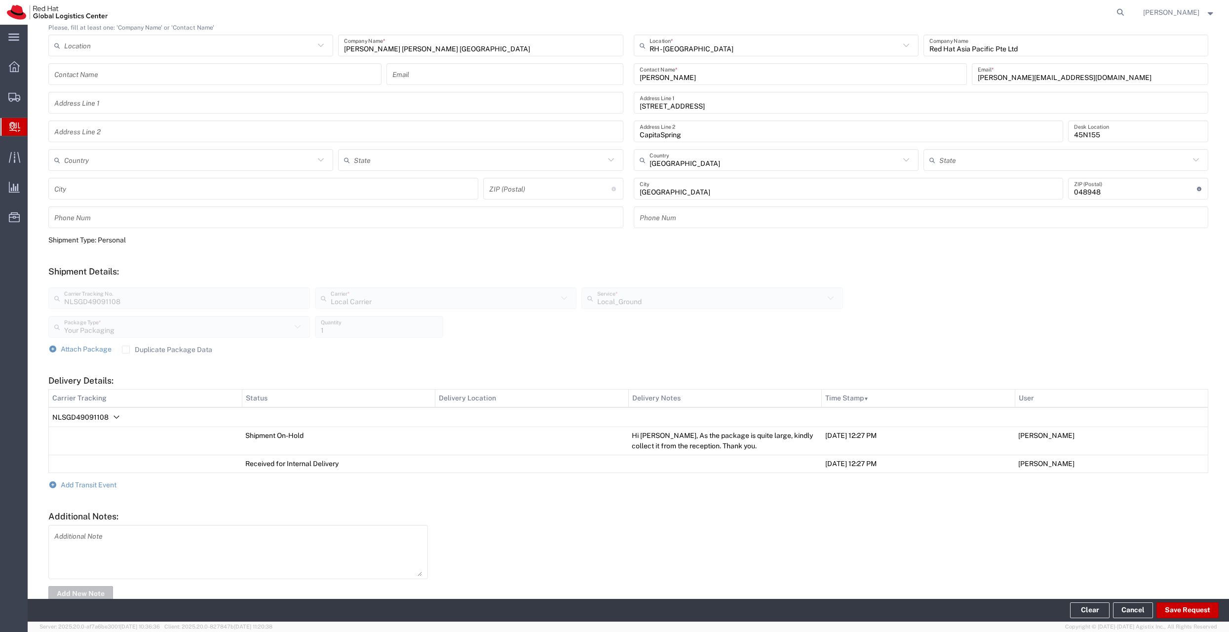
scroll to position [118, 0]
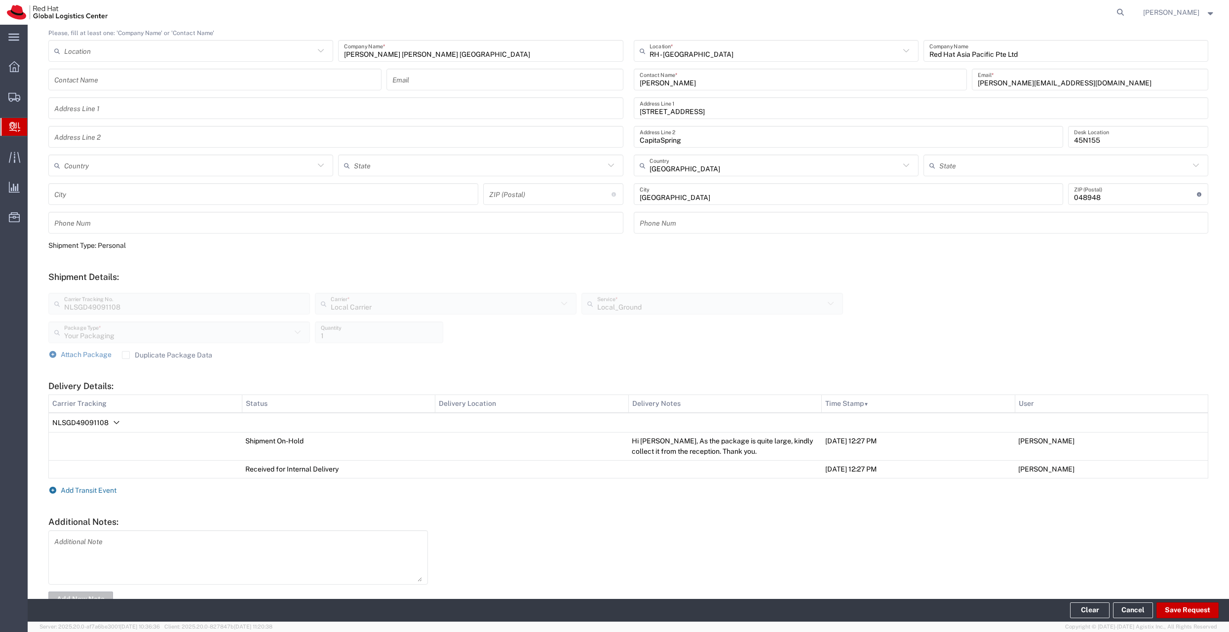
click at [98, 489] on span "Add Transit Event" at bounding box center [89, 490] width 56 height 8
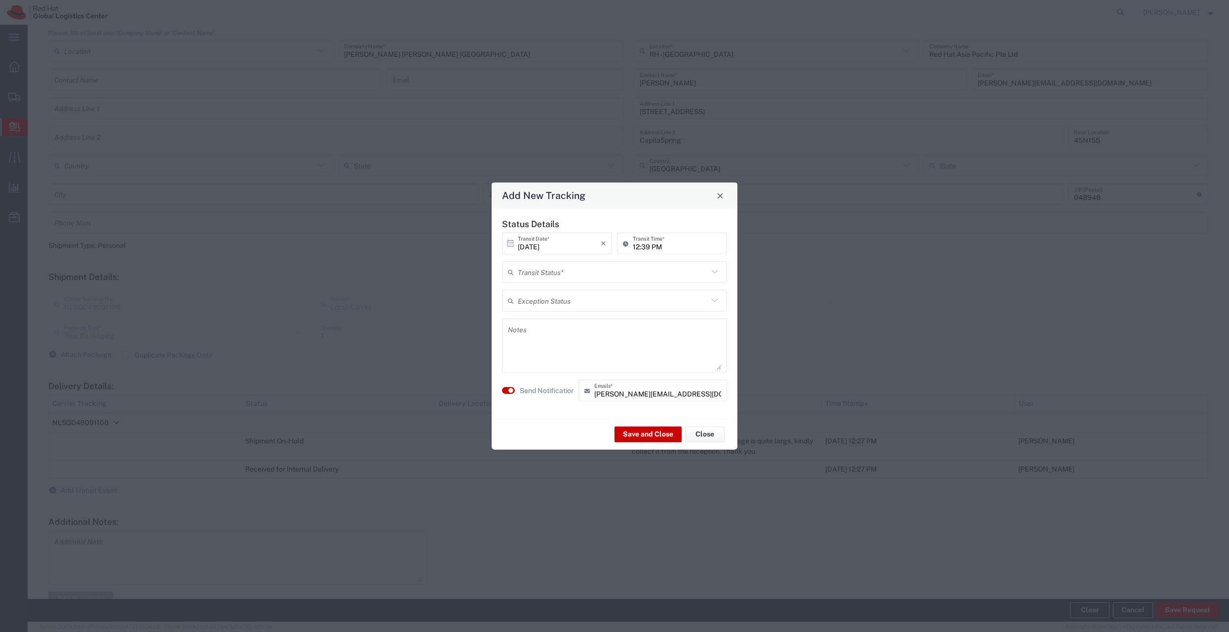
click at [580, 273] on input "text" at bounding box center [613, 271] width 190 height 17
click at [579, 290] on span "Delivery Confirmation" at bounding box center [614, 293] width 223 height 15
type input "Delivery Confirmation"
drag, startPoint x: 508, startPoint y: 390, endPoint x: 583, endPoint y: 430, distance: 85.0
click at [508, 390] on small "button" at bounding box center [510, 390] width 5 height 5
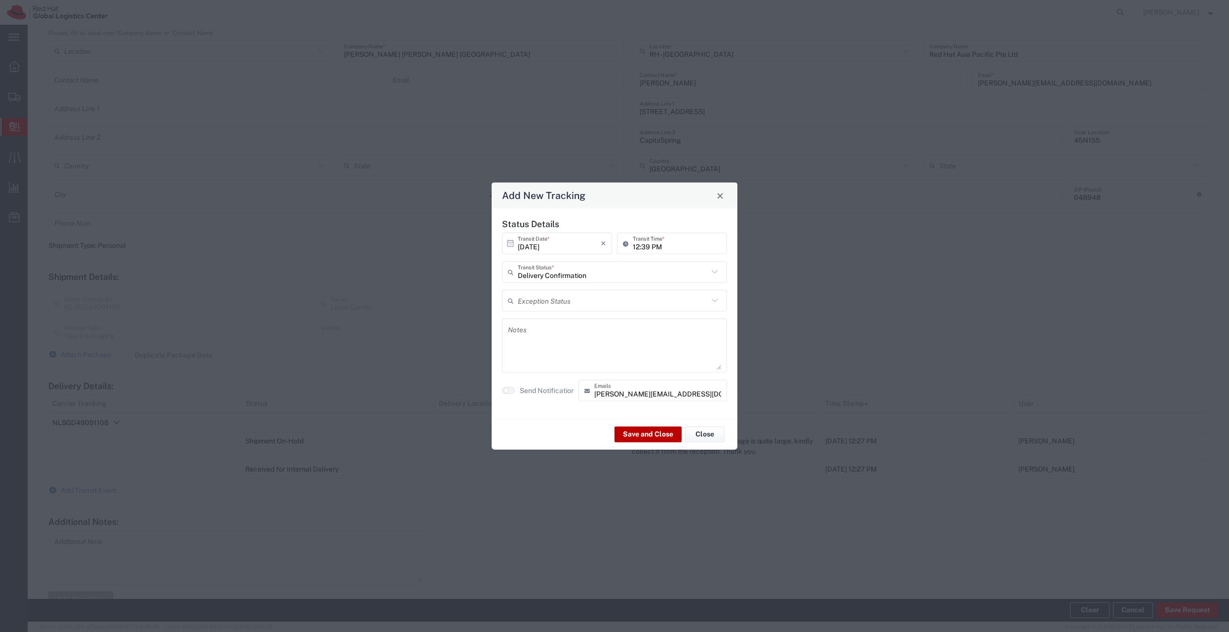
click at [633, 433] on button "Save and Close" at bounding box center [647, 434] width 67 height 16
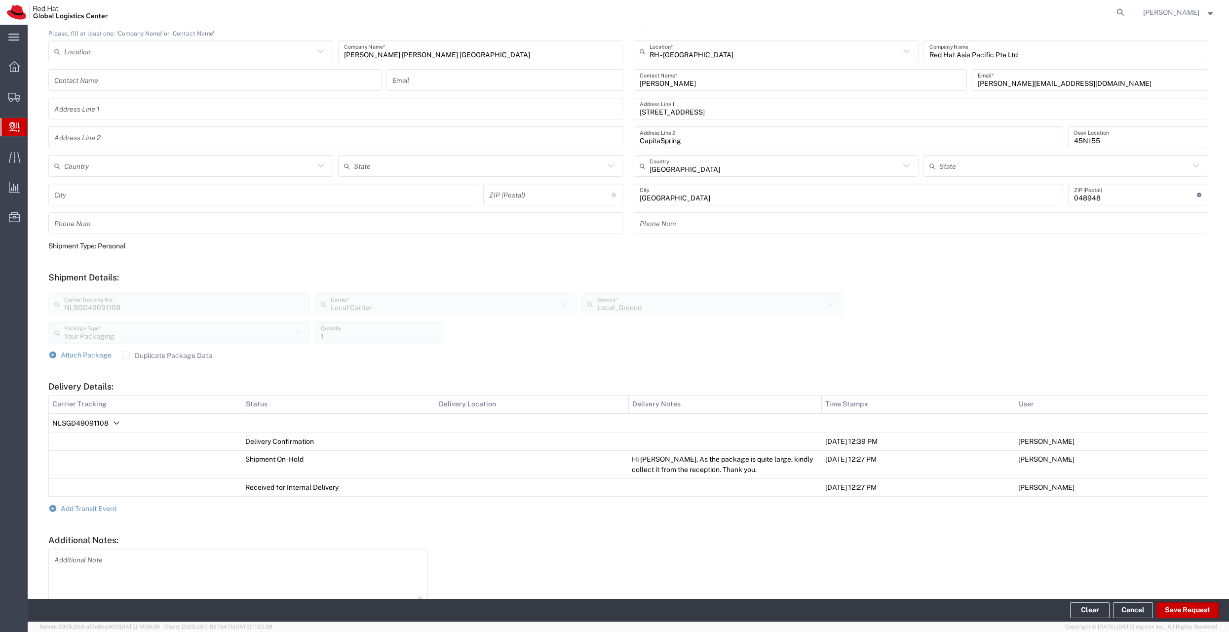
scroll to position [117, 0]
click at [1185, 605] on button "Save Request" at bounding box center [1187, 610] width 62 height 16
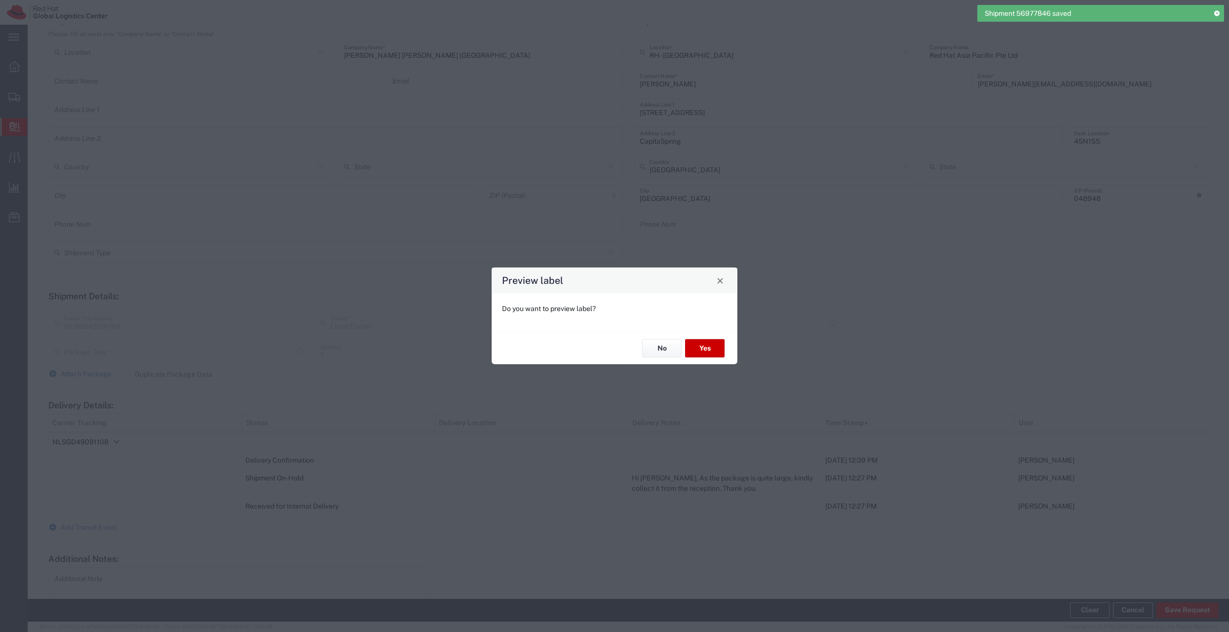
type input "Your Packaging"
type input "Local_Ground"
click at [667, 348] on button "No" at bounding box center [661, 348] width 39 height 18
